Goal: Task Accomplishment & Management: Use online tool/utility

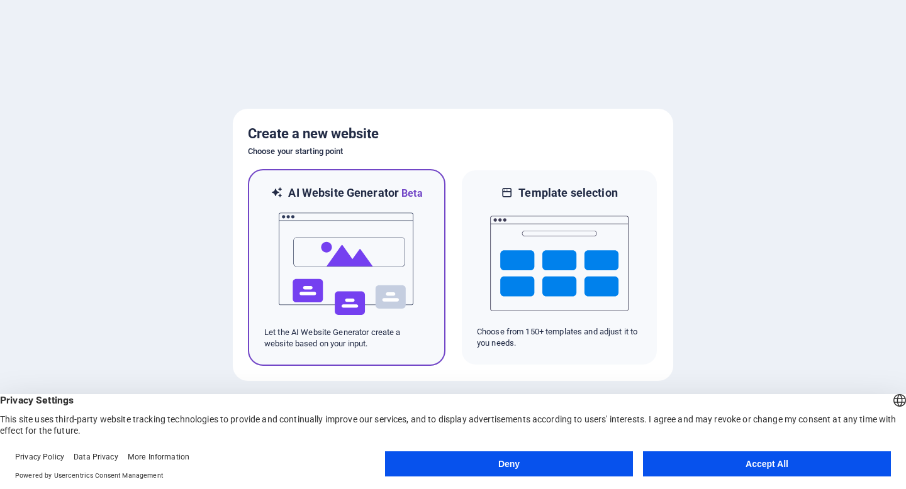
click at [330, 233] on img at bounding box center [346, 264] width 138 height 126
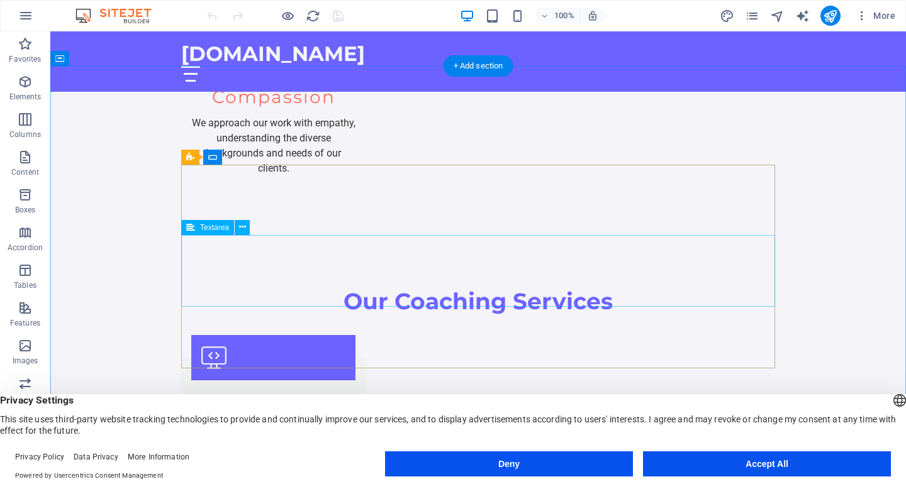
scroll to position [1791, 0]
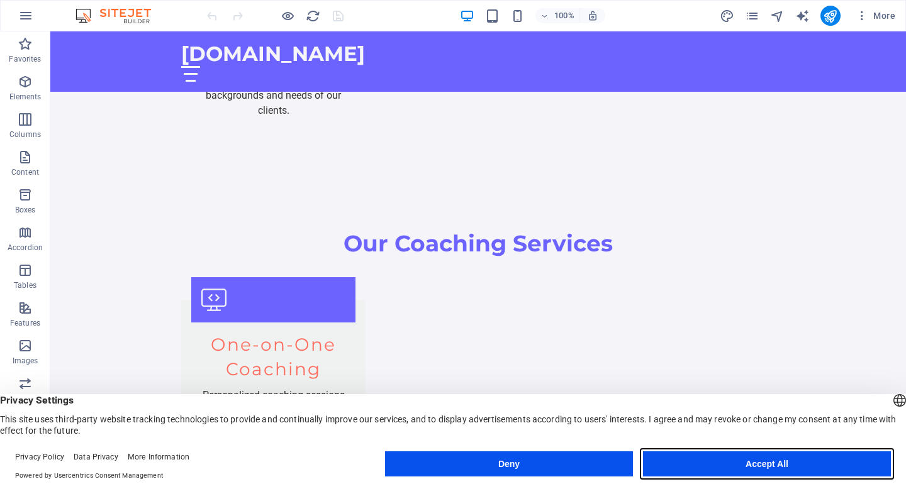
drag, startPoint x: 711, startPoint y: 465, endPoint x: 540, endPoint y: 469, distance: 171.8
click at [540, 470] on div "Deny Accept All" at bounding box center [638, 464] width 506 height 25
click at [539, 464] on button "Deny" at bounding box center [509, 464] width 248 height 25
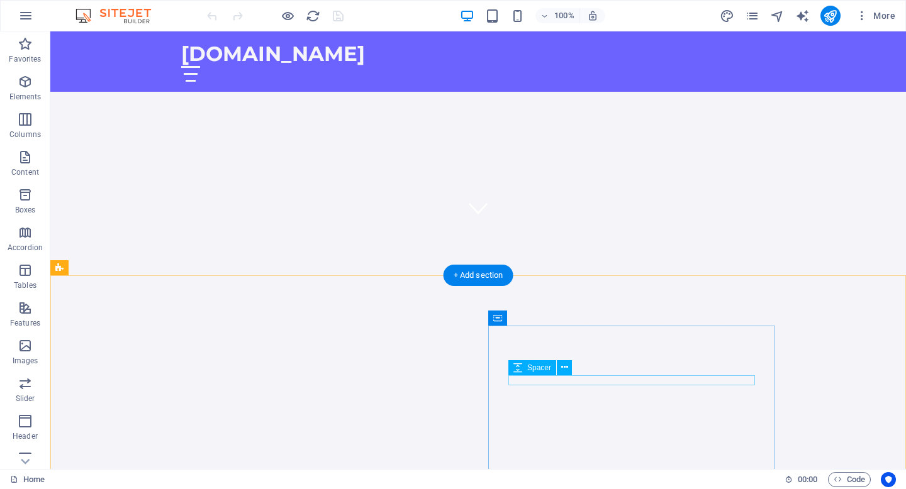
scroll to position [0, 0]
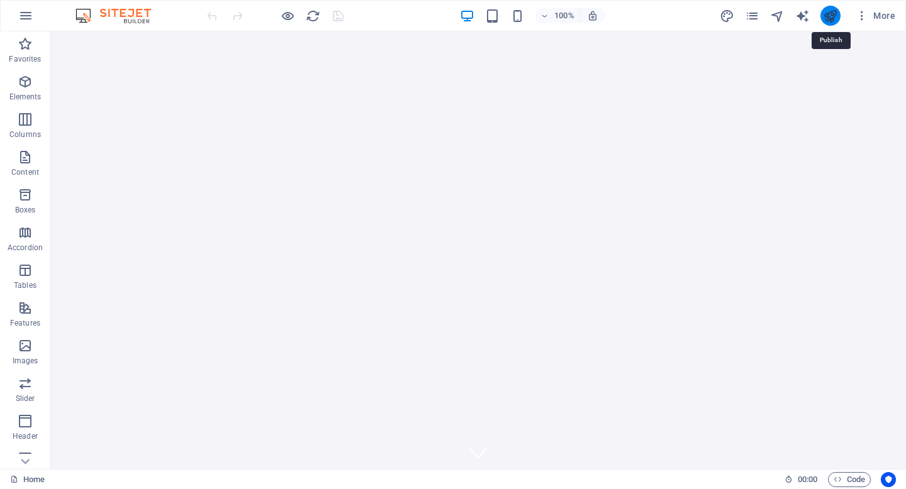
click at [828, 16] on icon "publish" at bounding box center [830, 16] width 14 height 14
